Goal: Navigation & Orientation: Find specific page/section

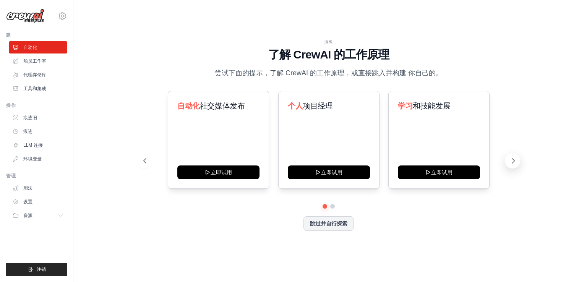
click at [509, 165] on button at bounding box center [511, 160] width 15 height 15
click at [509, 164] on icon at bounding box center [513, 161] width 8 height 8
click at [40, 62] on font "船员工作室" at bounding box center [35, 61] width 23 height 6
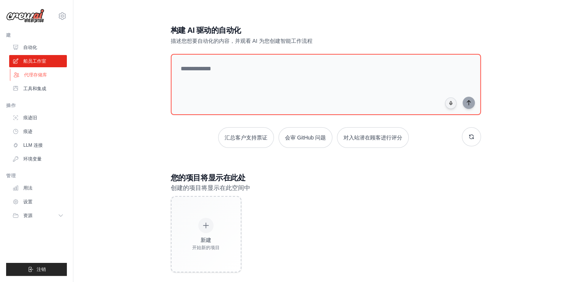
click at [37, 75] on font "代理存储库" at bounding box center [35, 75] width 23 height 6
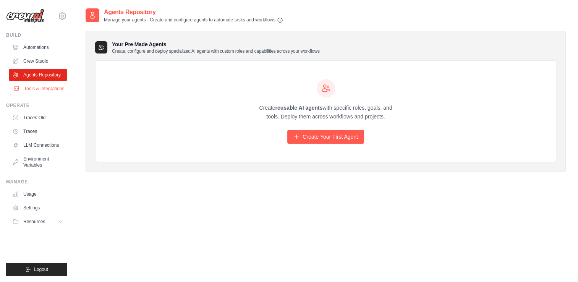
click at [42, 92] on link "Tools & Integrations" at bounding box center [39, 88] width 58 height 12
